Goal: Navigation & Orientation: Find specific page/section

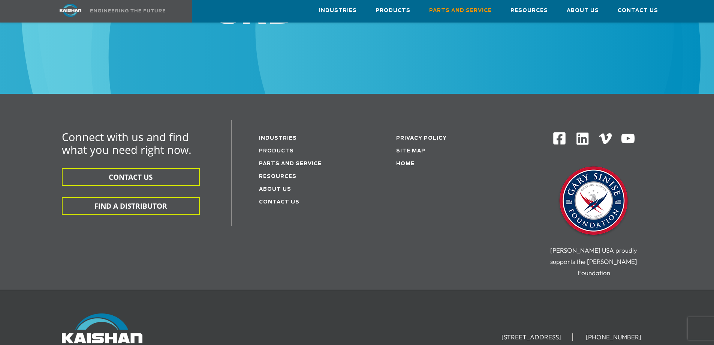
scroll to position [1016, 0]
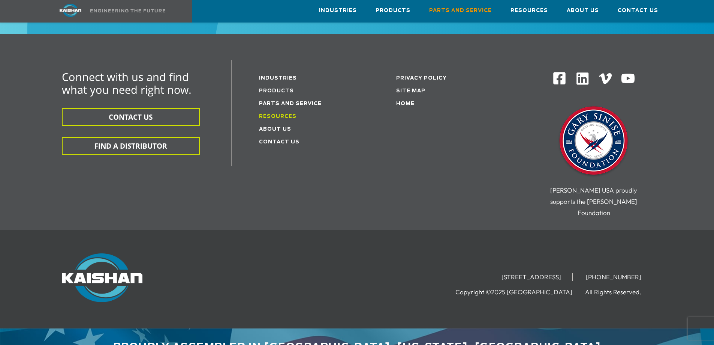
click at [286, 114] on link "Resources" at bounding box center [278, 116] width 38 height 5
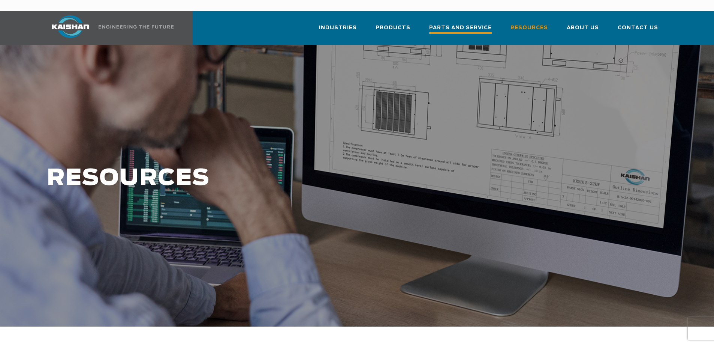
click at [464, 24] on span "Parts and Service" at bounding box center [460, 29] width 63 height 10
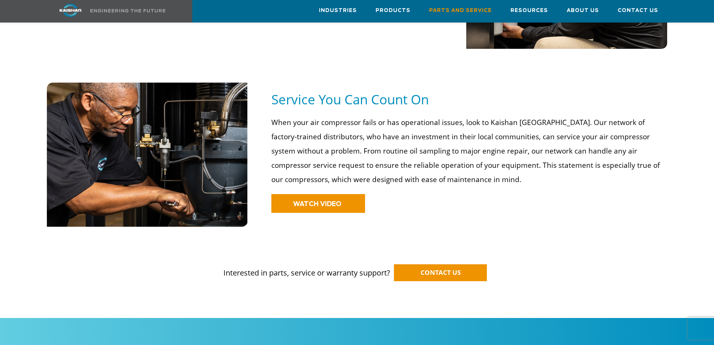
scroll to position [524, 0]
